Goal: Task Accomplishment & Management: Use online tool/utility

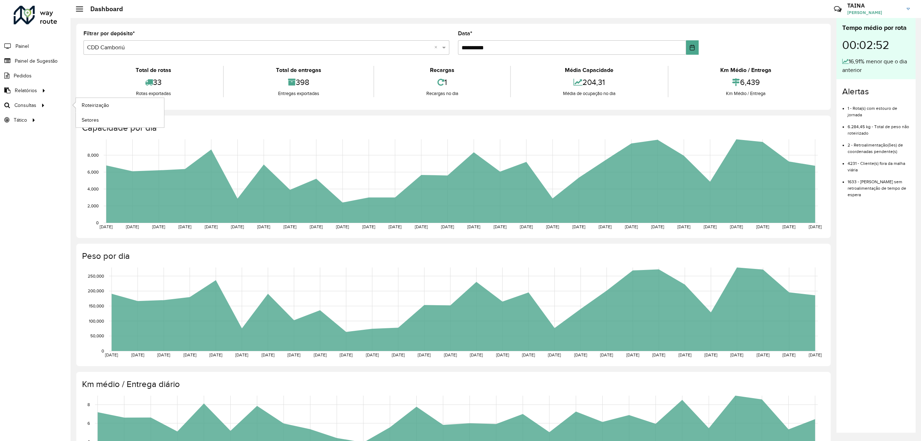
click at [91, 113] on li "Roteirização" at bounding box center [120, 105] width 88 height 15
click at [91, 109] on link "Roteirização" at bounding box center [120, 105] width 88 height 14
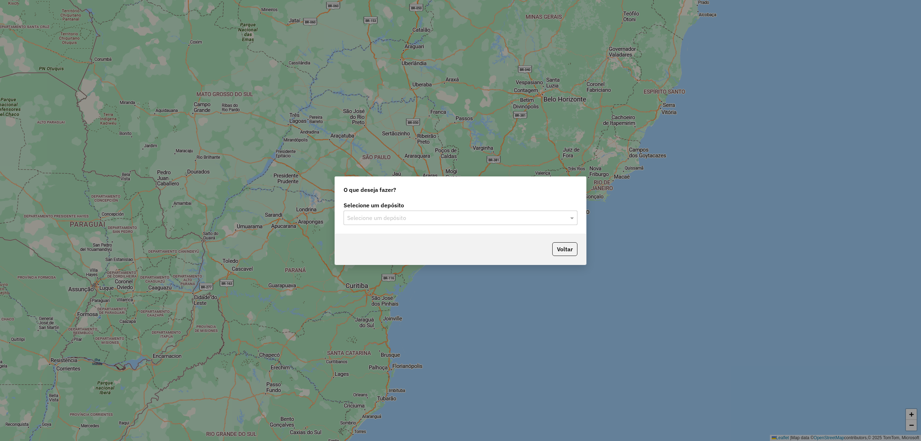
click at [350, 216] on input "text" at bounding box center [453, 218] width 212 height 9
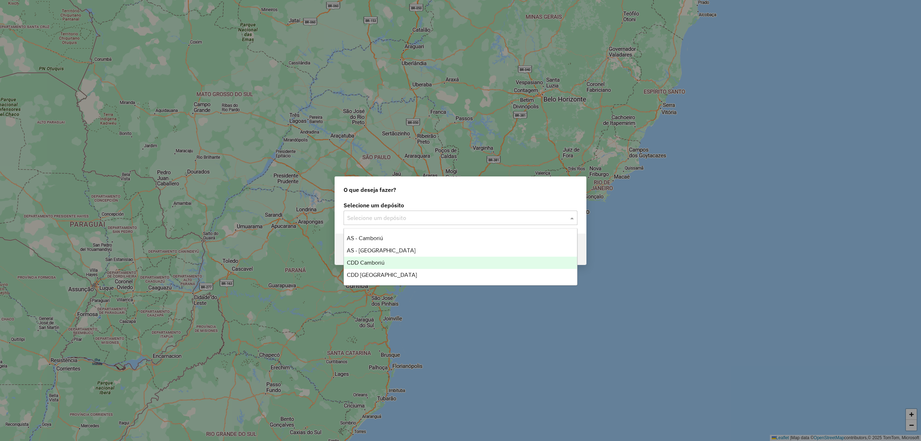
click at [379, 261] on span "CDD Camboriú" at bounding box center [366, 262] width 38 height 6
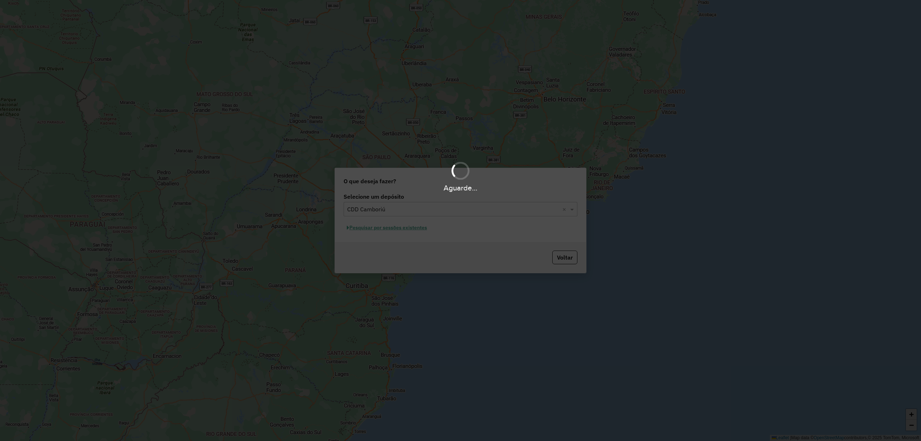
click at [410, 227] on div "Aguarde..." at bounding box center [460, 220] width 921 height 441
click at [400, 227] on hb-app "Aguarde... Pop-up bloqueado! Seu navegador bloqueou automáticamente a abertura …" at bounding box center [460, 220] width 921 height 441
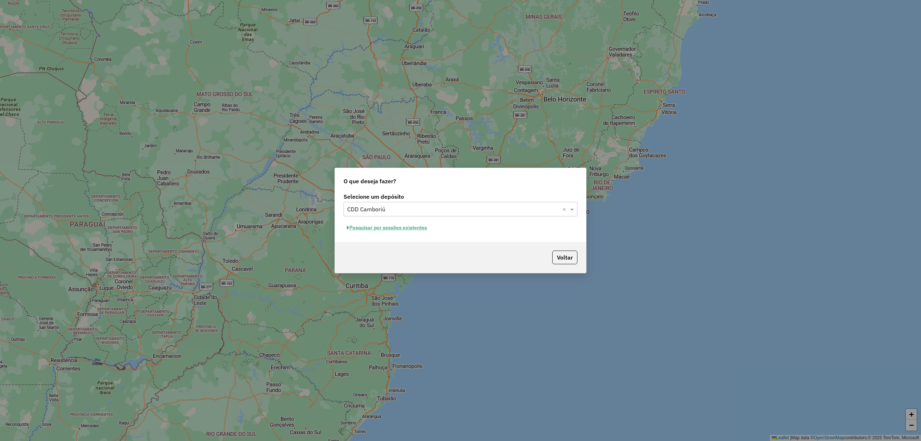
click at [347, 228] on span "button" at bounding box center [348, 227] width 3 height 5
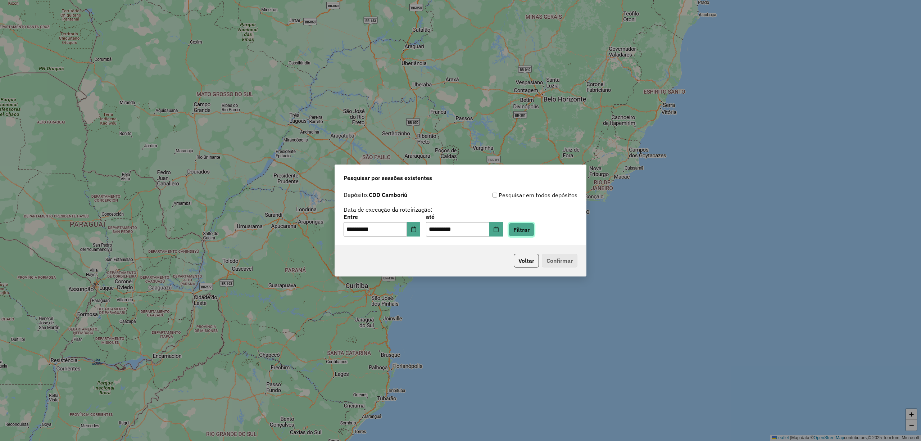
click at [521, 229] on button "Filtrar" at bounding box center [522, 230] width 26 height 14
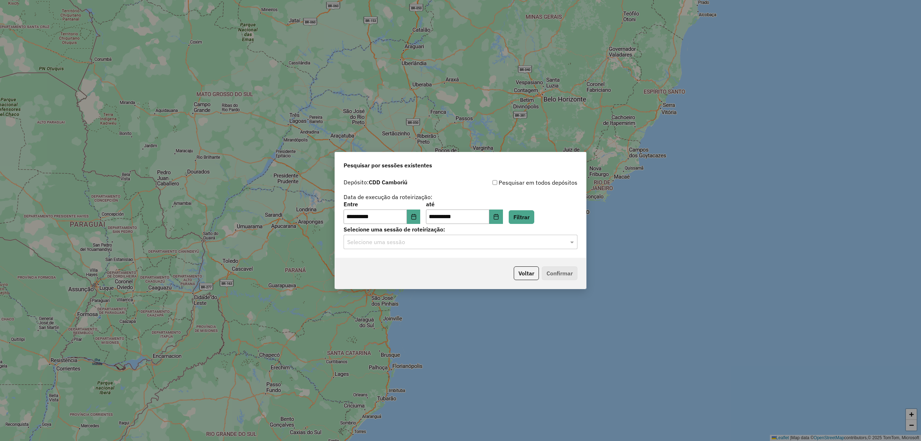
click at [409, 241] on input "text" at bounding box center [453, 242] width 212 height 9
click at [403, 264] on span "1287089 - 02/10/2025 19:16" at bounding box center [375, 262] width 56 height 6
click at [563, 272] on button "Confirmar" at bounding box center [560, 273] width 36 height 14
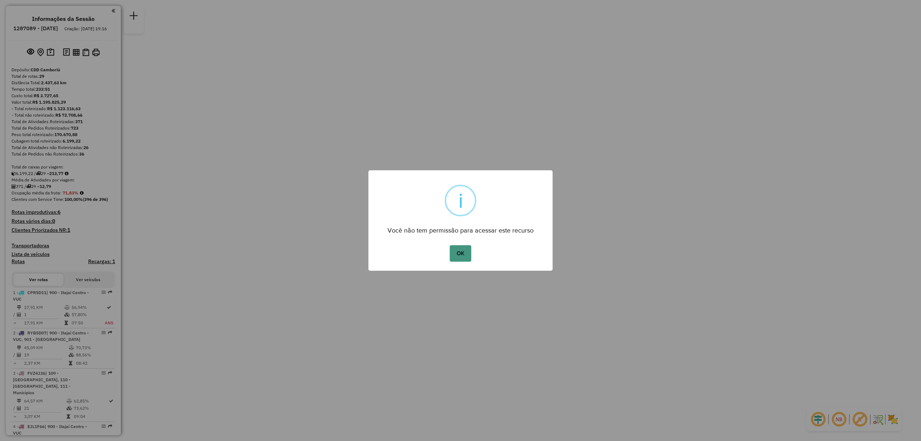
click at [458, 256] on button "OK" at bounding box center [460, 253] width 21 height 17
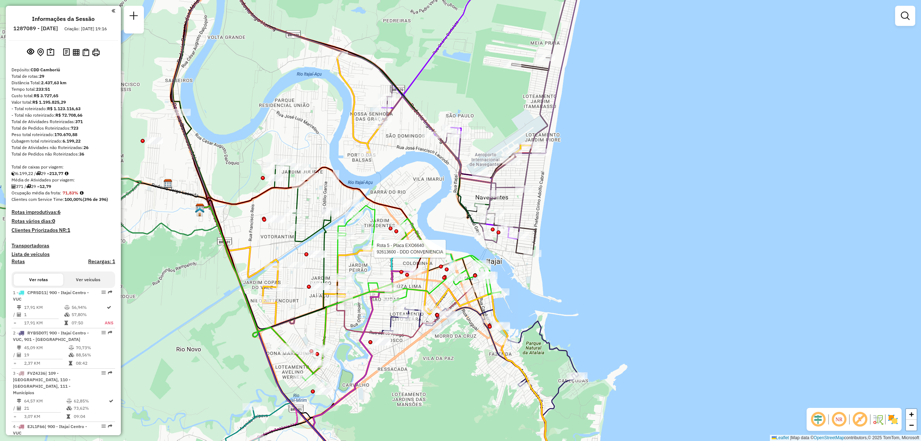
select select "**********"
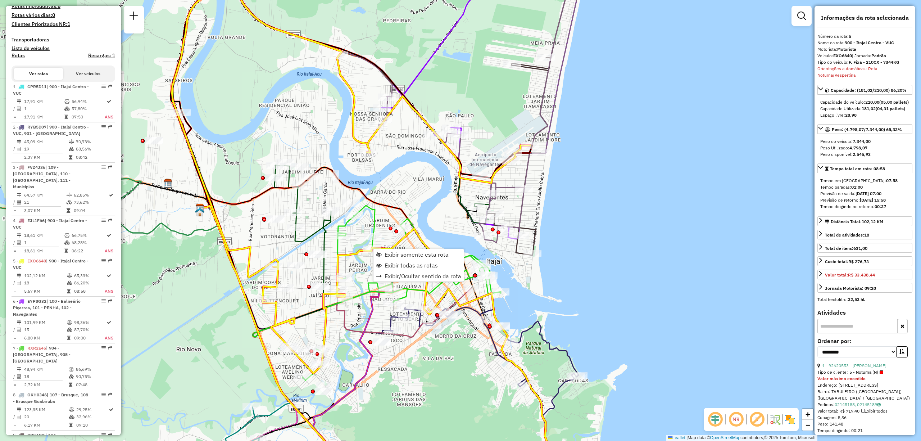
scroll to position [456, 0]
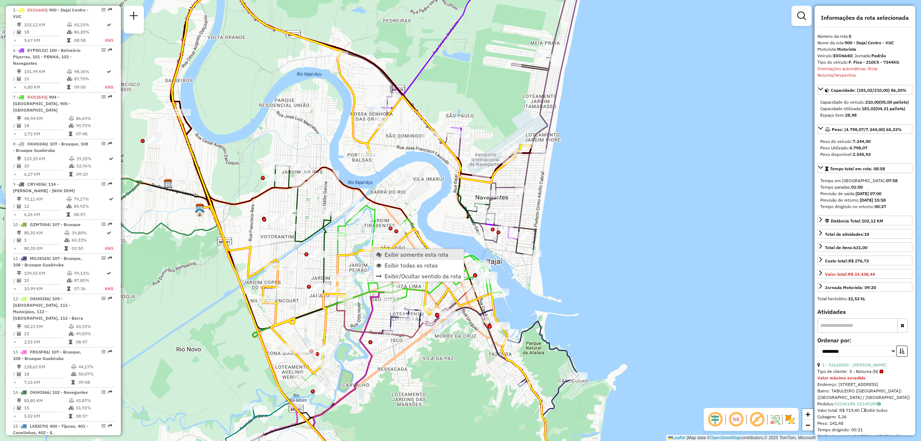
click at [410, 254] on span "Exibir somente esta rota" at bounding box center [416, 254] width 64 height 6
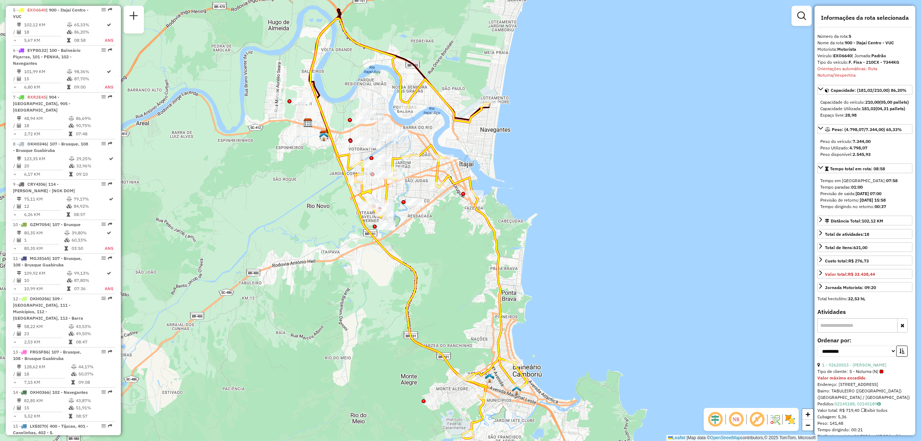
drag, startPoint x: 497, startPoint y: 138, endPoint x: 452, endPoint y: 140, distance: 45.0
click at [452, 140] on div "Janela de atendimento Grade de atendimento Capacidade Transportadoras Veículos …" at bounding box center [460, 220] width 921 height 441
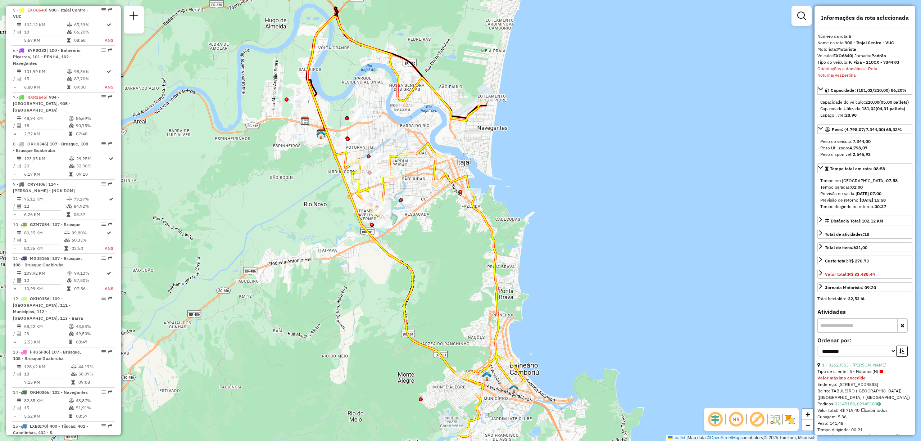
click at [733, 416] on em at bounding box center [735, 418] width 17 height 17
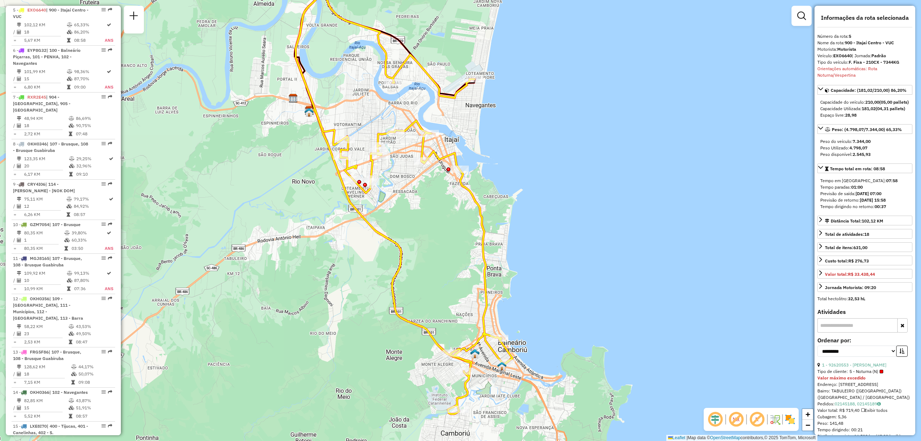
drag, startPoint x: 451, startPoint y: 268, endPoint x: 439, endPoint y: 245, distance: 25.6
click at [439, 245] on div "Janela de atendimento Grade de atendimento Capacidade Transportadoras Veículos …" at bounding box center [460, 220] width 921 height 441
